Goal: Task Accomplishment & Management: Manage account settings

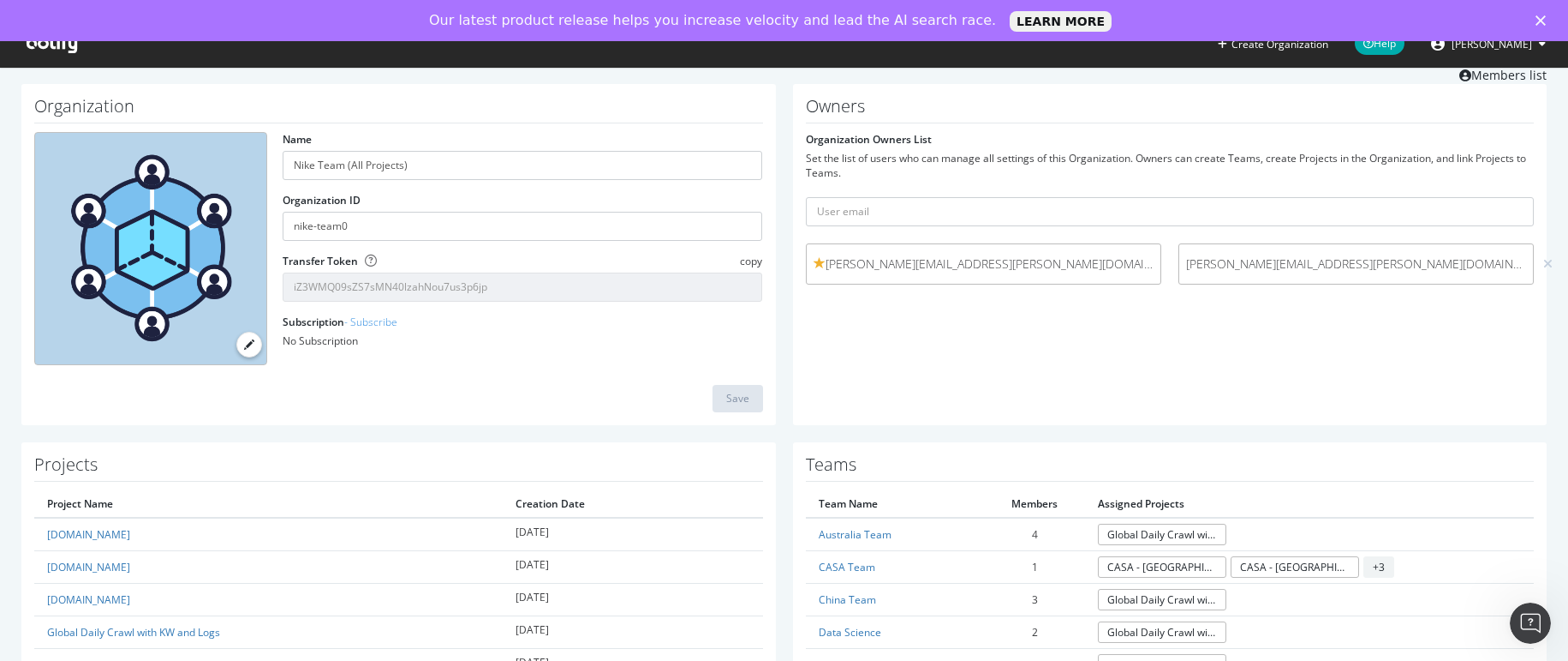
scroll to position [205, 0]
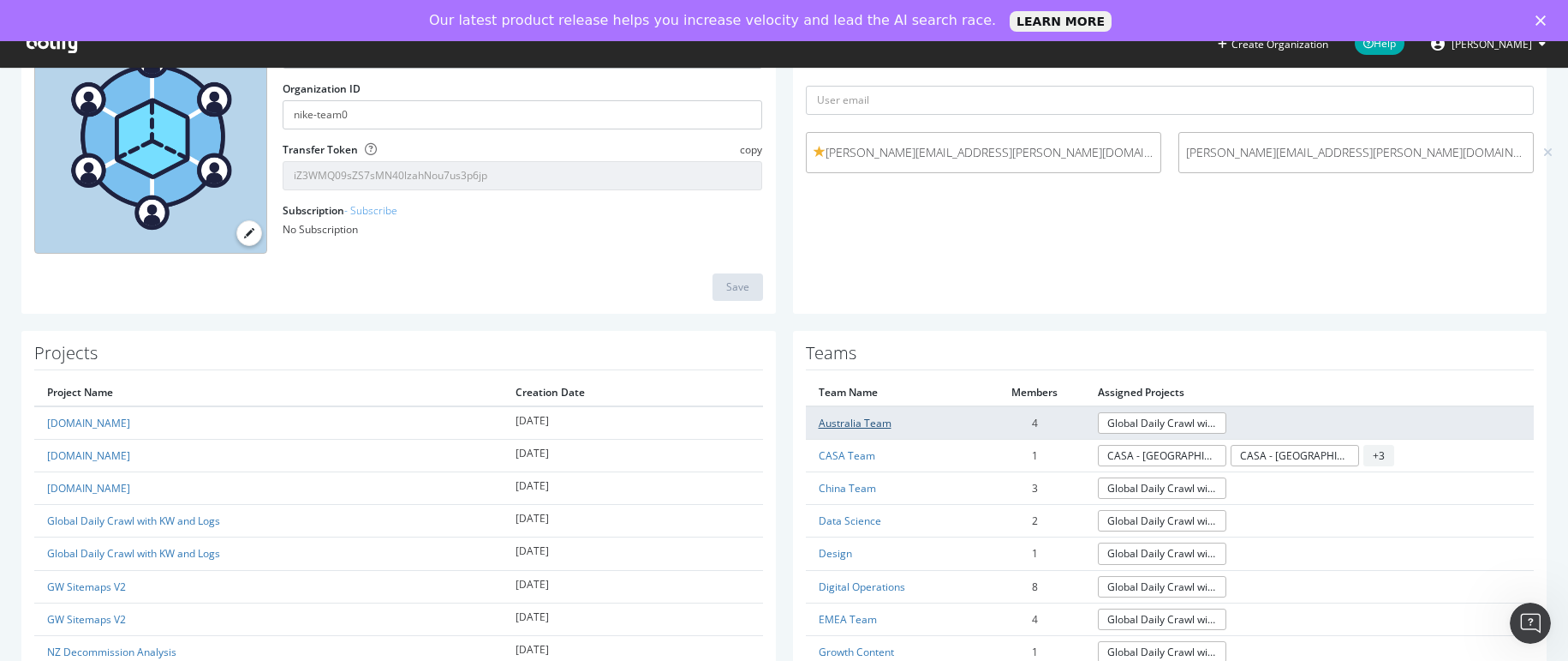
click at [834, 416] on link "Australia Team" at bounding box center [855, 423] width 73 height 14
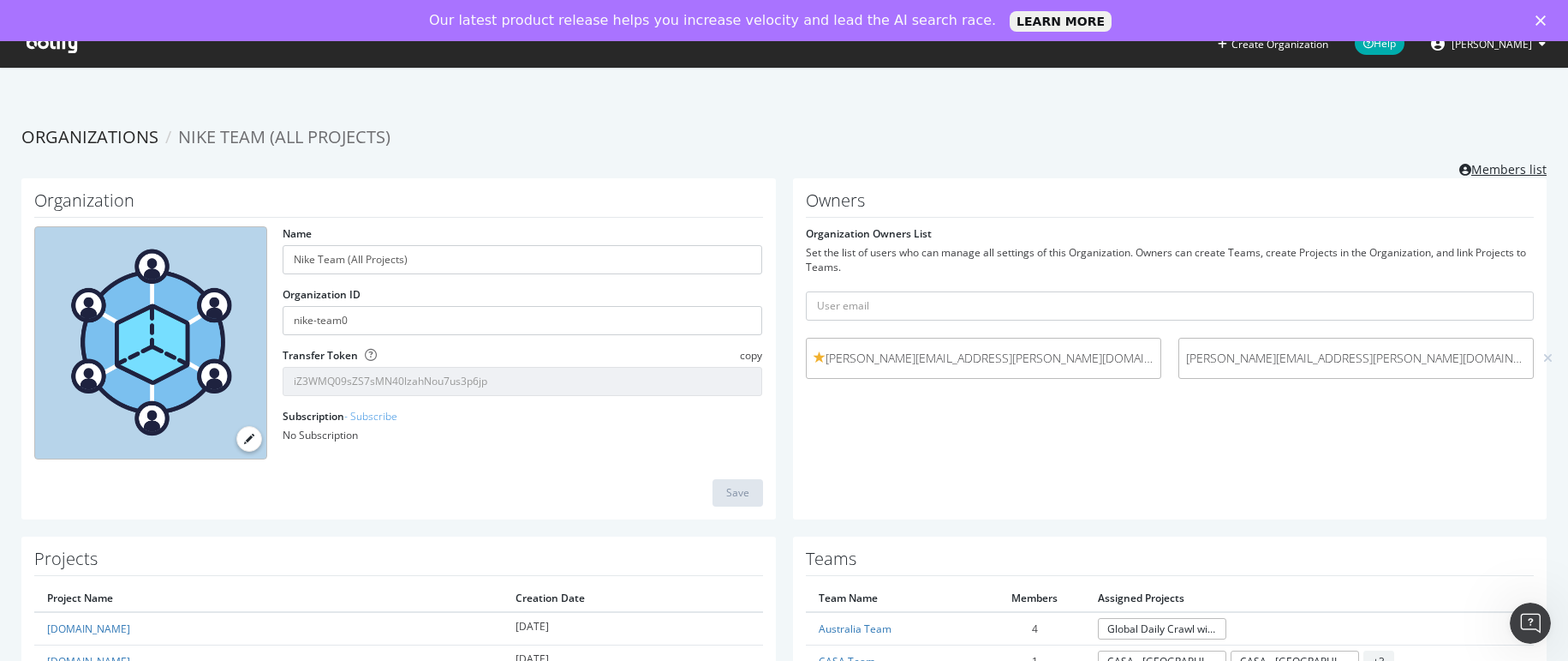
click at [1482, 169] on link "Members list" at bounding box center [1503, 167] width 88 height 22
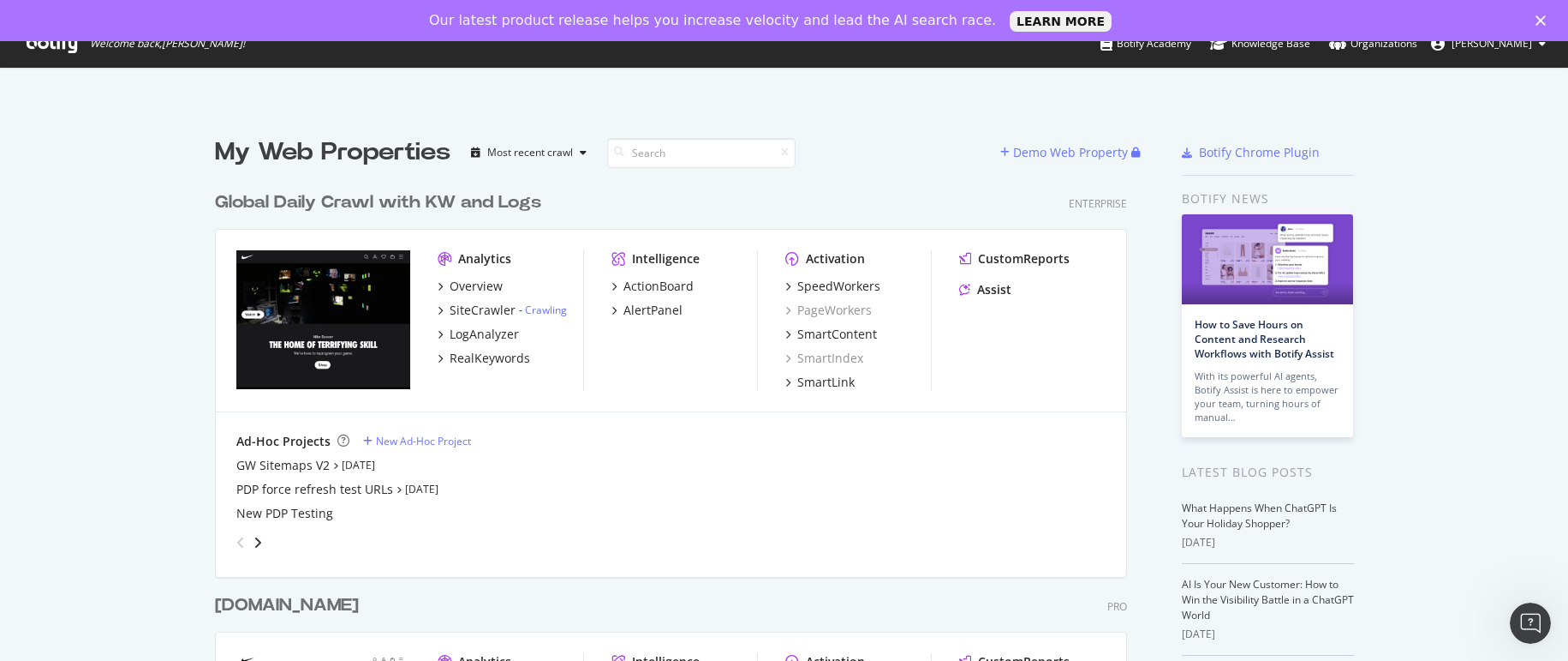
click at [543, 482] on div "PDP force refresh test URLs [DATE]" at bounding box center [671, 489] width 869 height 17
click at [394, 205] on div "Global Daily Crawl with KW and Logs" at bounding box center [378, 202] width 326 height 24
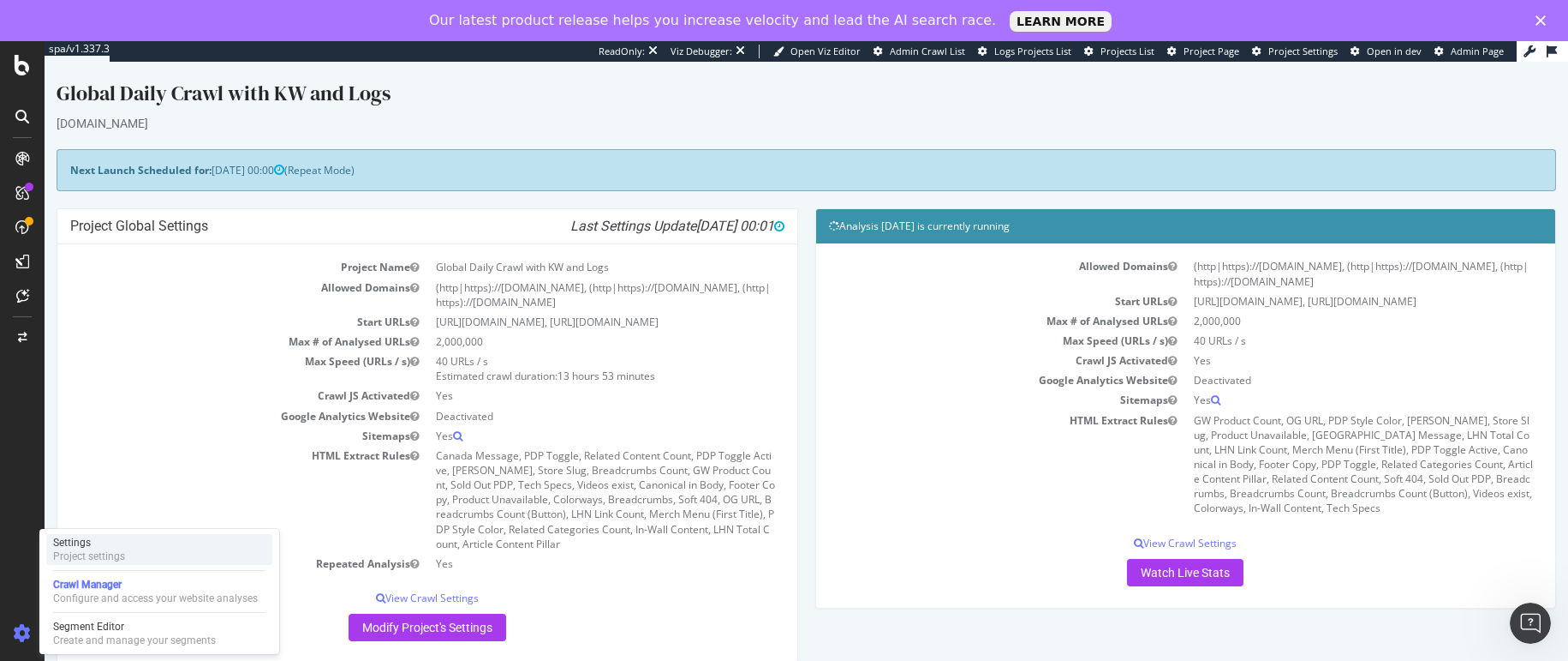
click at [72, 542] on div "Settings" at bounding box center [89, 542] width 72 height 14
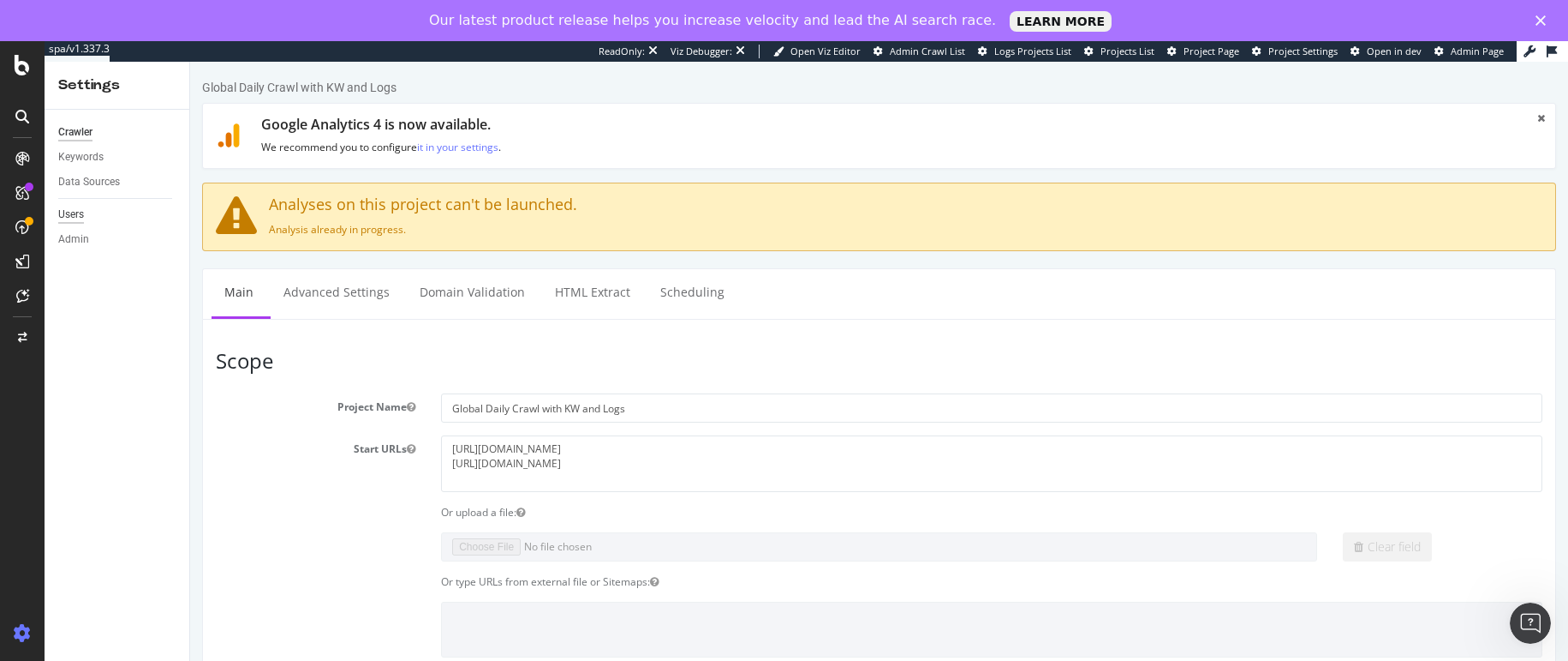
click at [75, 211] on div "Users" at bounding box center [70, 214] width 25 height 18
